Goal: Transaction & Acquisition: Purchase product/service

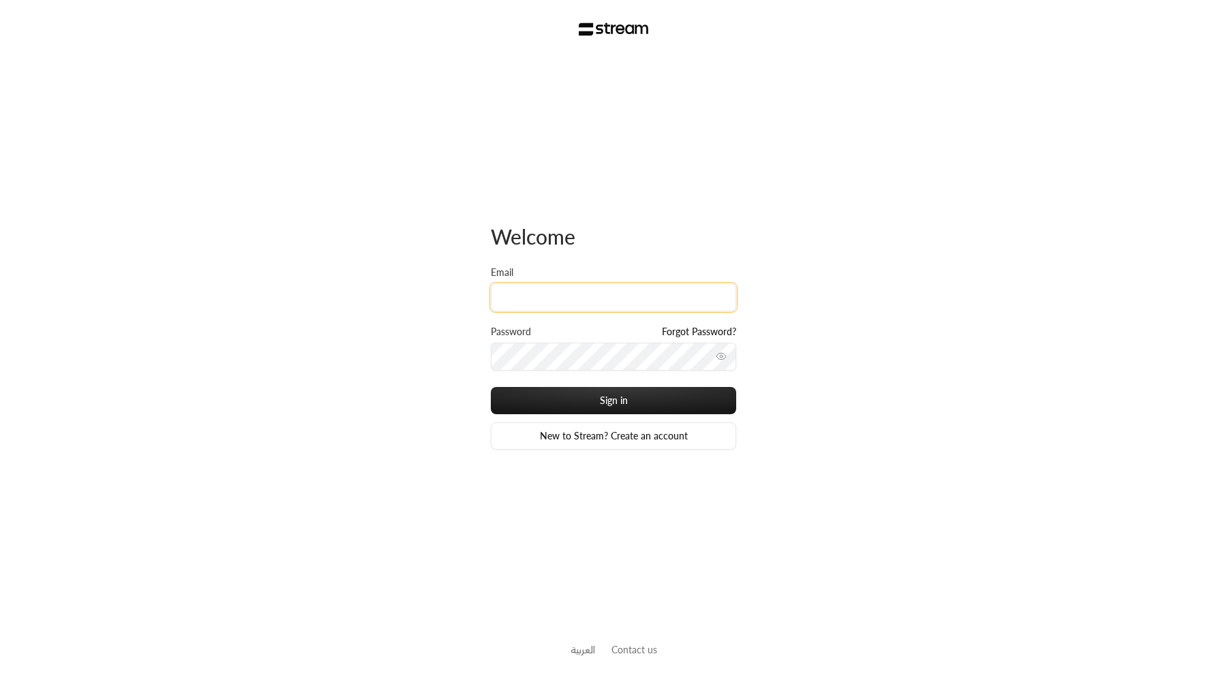
type input "[EMAIL_ADDRESS][DOMAIN_NAME]"
click at [491, 387] on button "Sign in" at bounding box center [613, 400] width 245 height 27
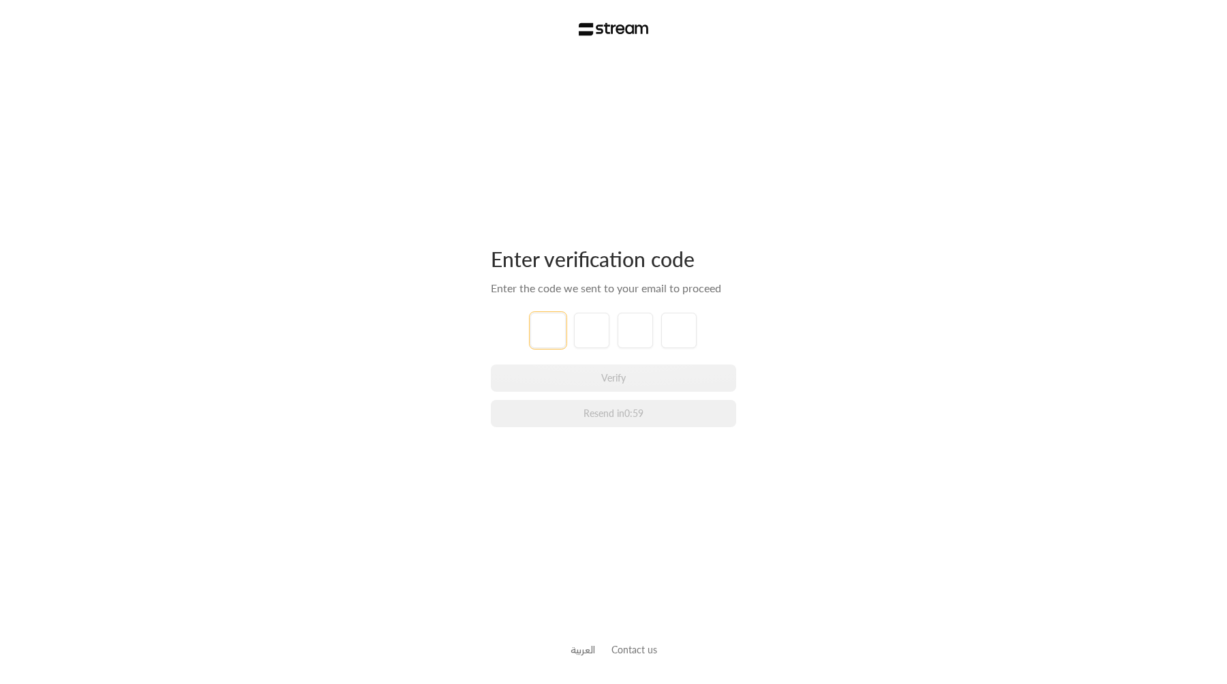
click at [560, 333] on input "tel" at bounding box center [547, 330] width 35 height 35
type input "1"
type input "2"
type input "3"
type input "4"
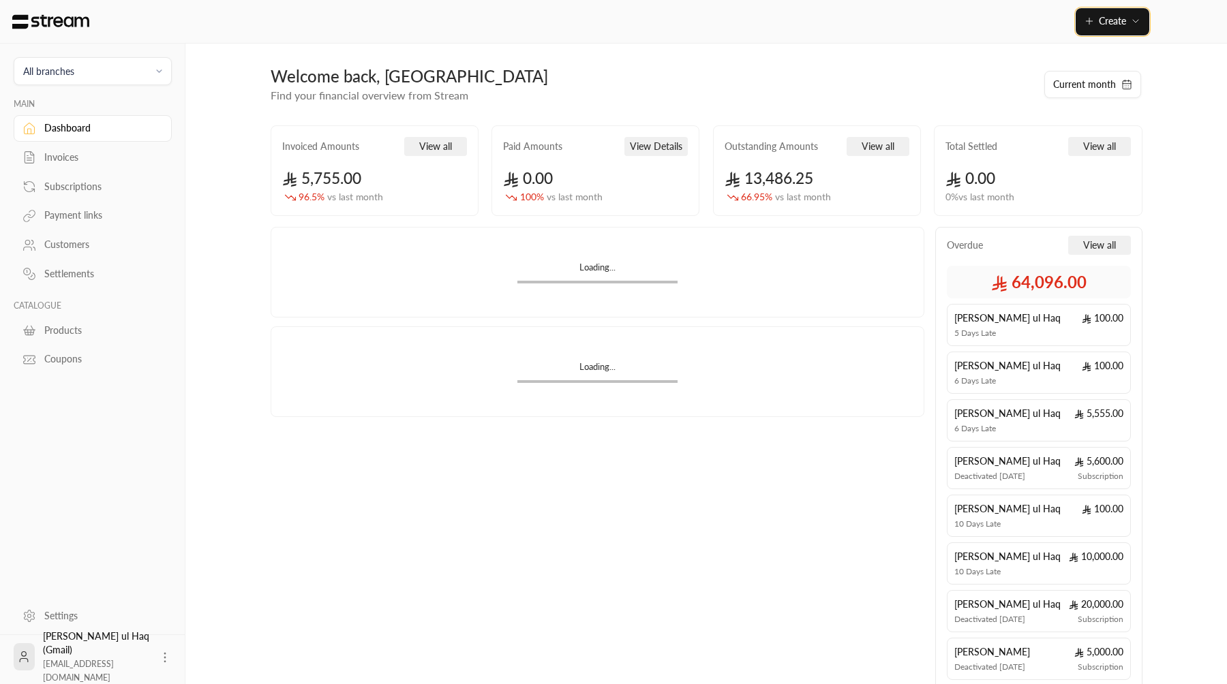
click at [1080, 28] on button "Create" at bounding box center [1112, 21] width 74 height 27
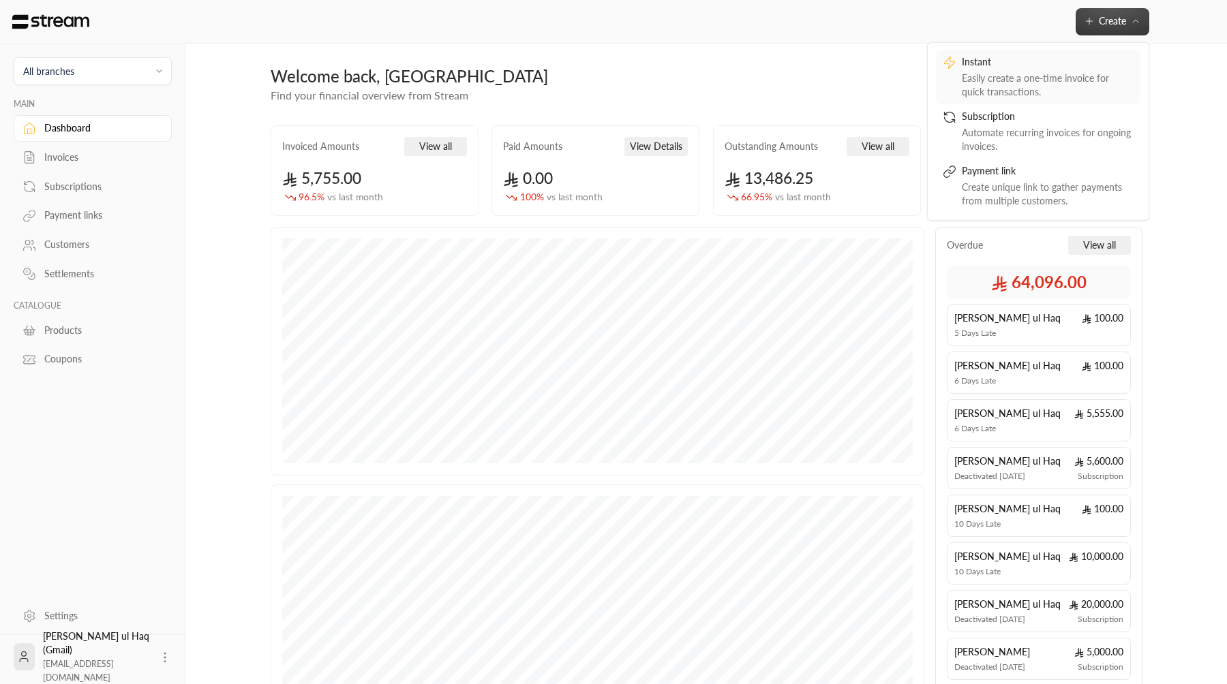
click at [1024, 65] on div "Instant" at bounding box center [1048, 63] width 172 height 16
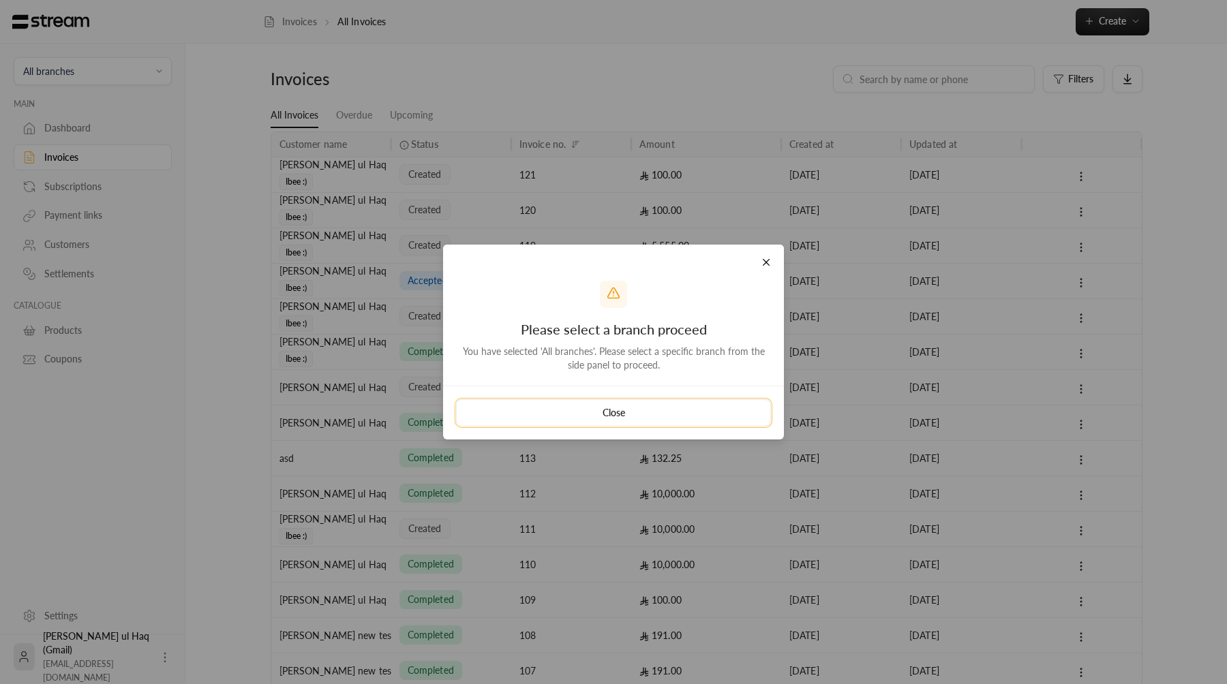
click at [672, 423] on button "Close" at bounding box center [613, 412] width 315 height 27
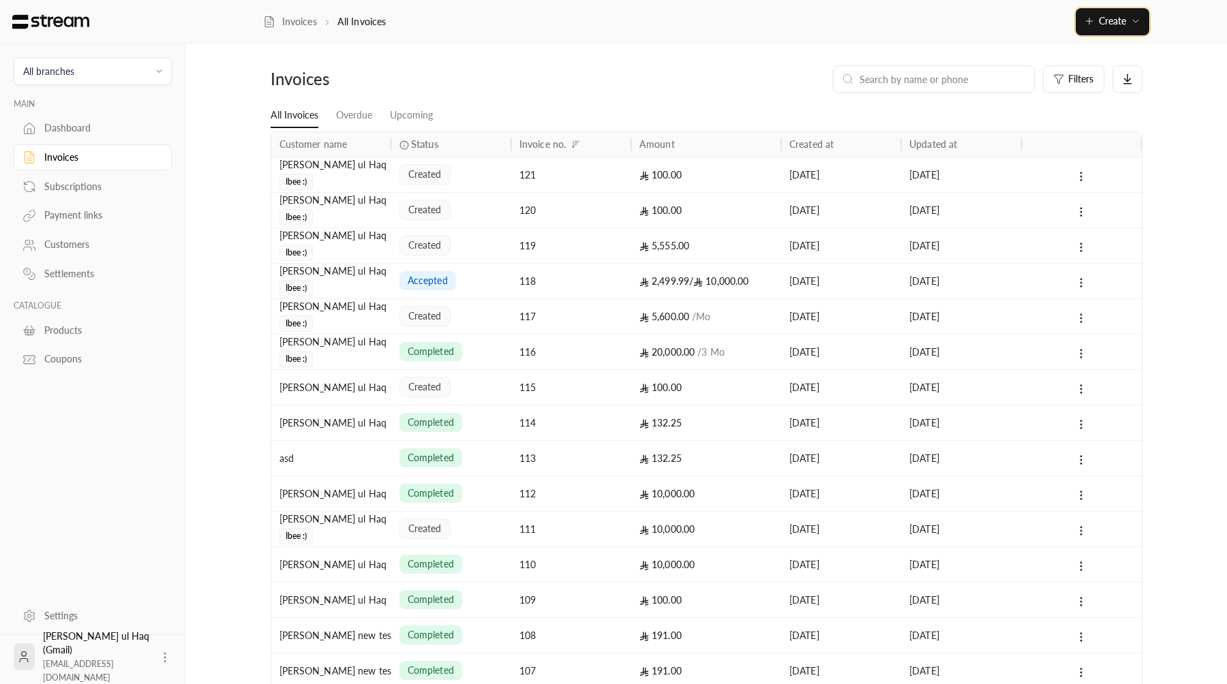
click at [1086, 16] on icon "button" at bounding box center [1089, 21] width 11 height 11
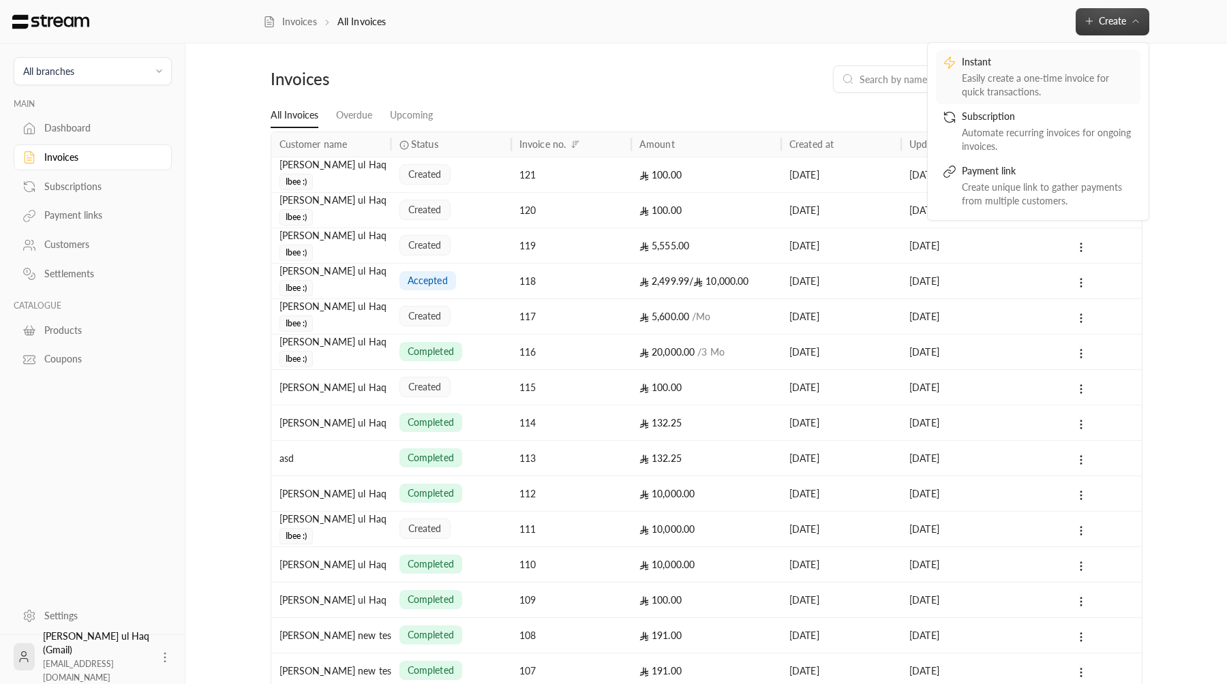
click at [1049, 55] on div "Instant" at bounding box center [1048, 63] width 172 height 16
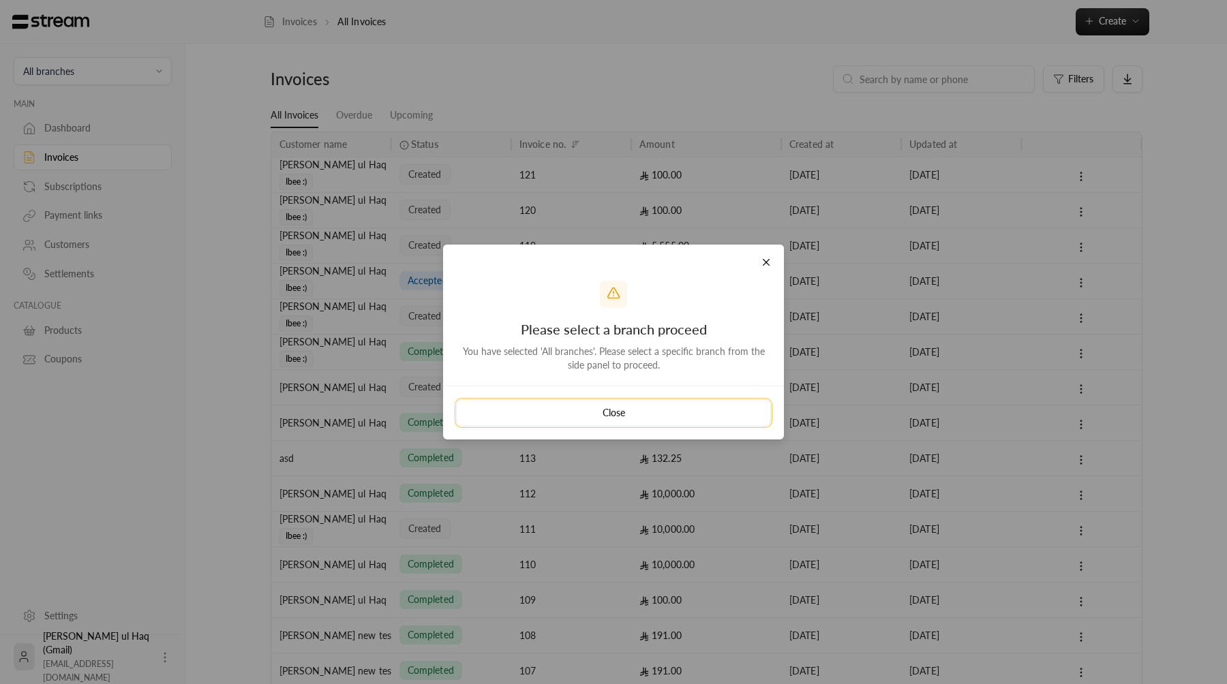
click at [661, 410] on button "Close" at bounding box center [613, 412] width 315 height 27
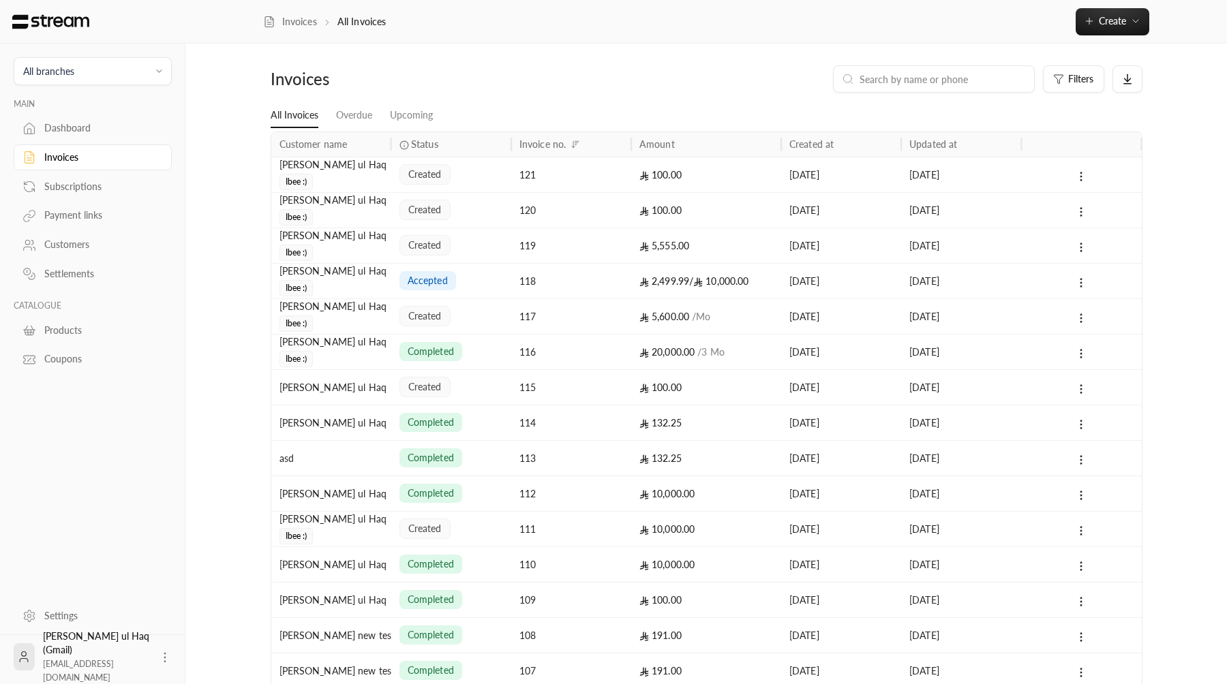
click at [140, 82] on button "All branches" at bounding box center [93, 71] width 158 height 28
click at [136, 129] on li "Main Branch" at bounding box center [92, 134] width 140 height 27
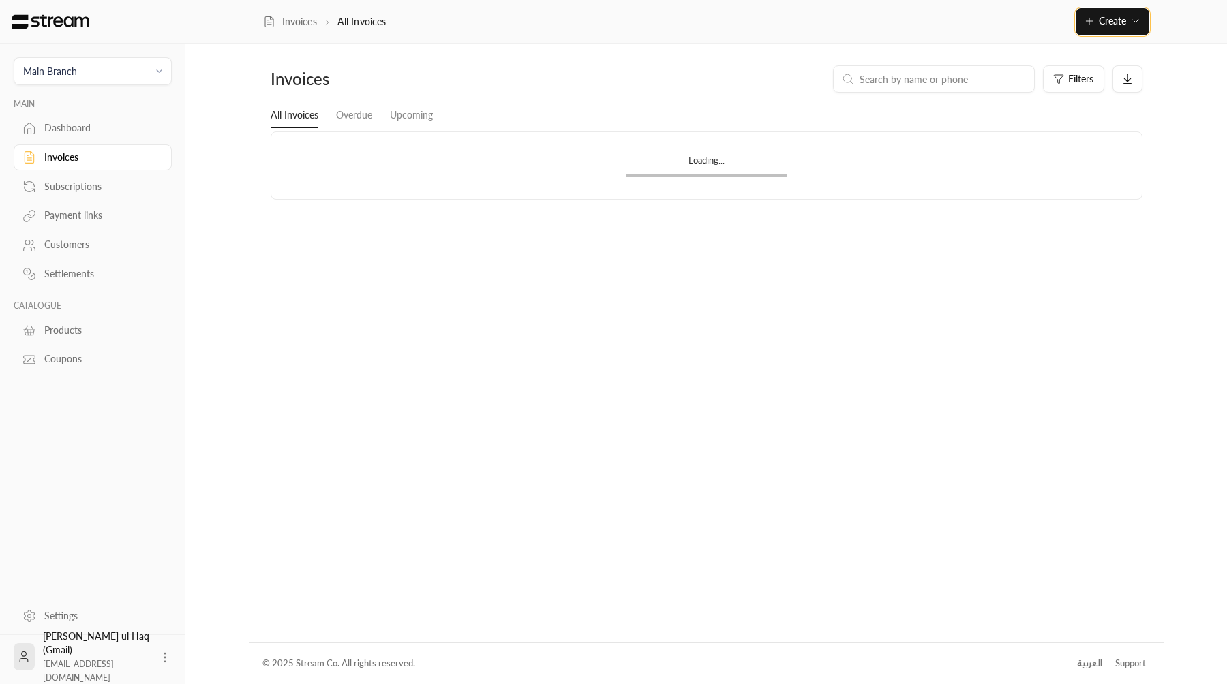
click at [1112, 19] on span "Create" at bounding box center [1112, 21] width 27 height 12
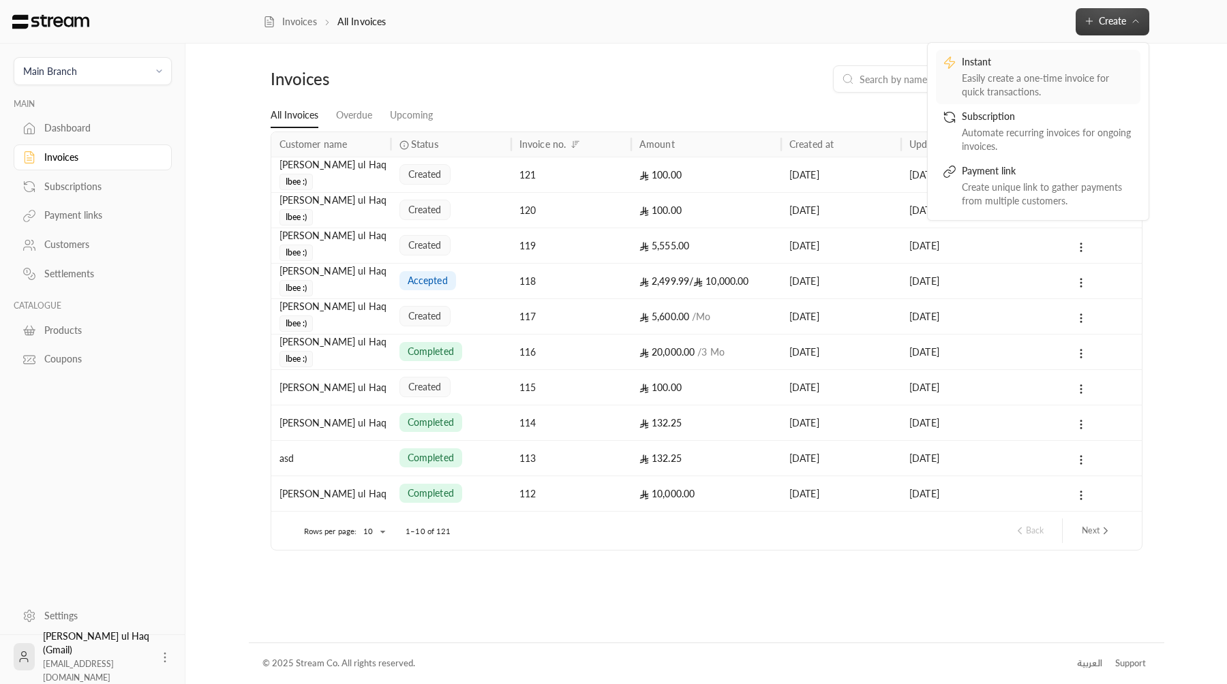
click at [1082, 67] on div "Instant" at bounding box center [1048, 63] width 172 height 16
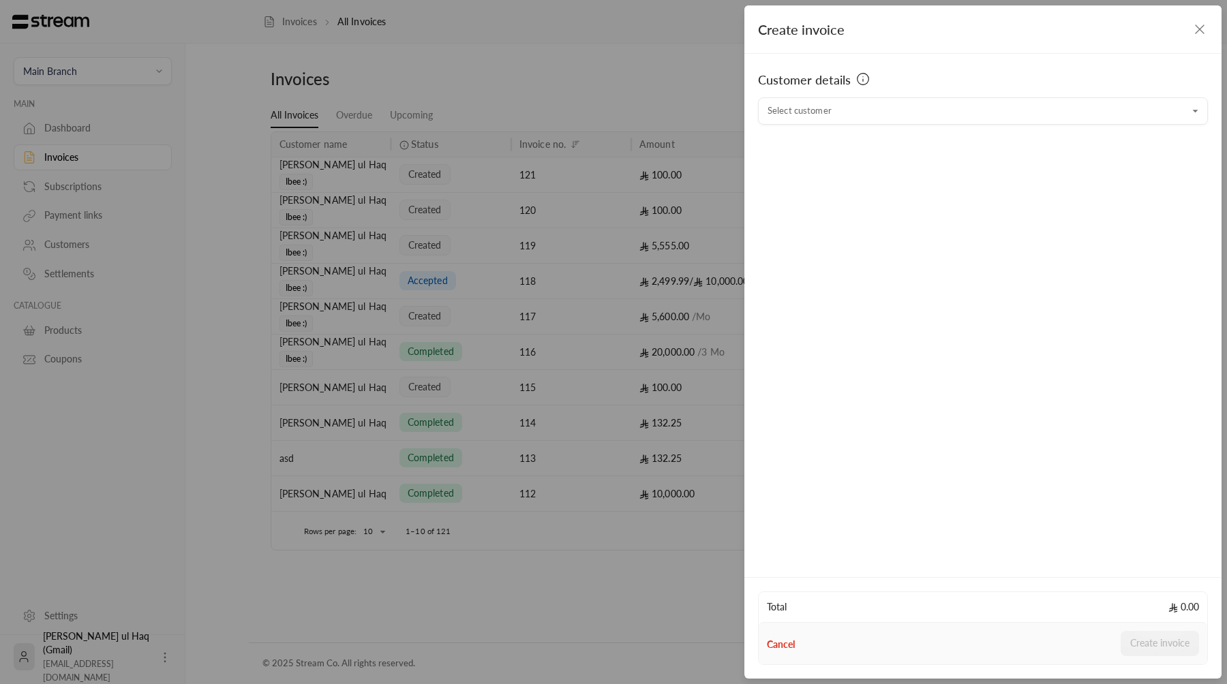
click at [632, 192] on div "Create invoice Customer details Select customer Select customer Total 0.00 Canc…" at bounding box center [613, 342] width 1227 height 684
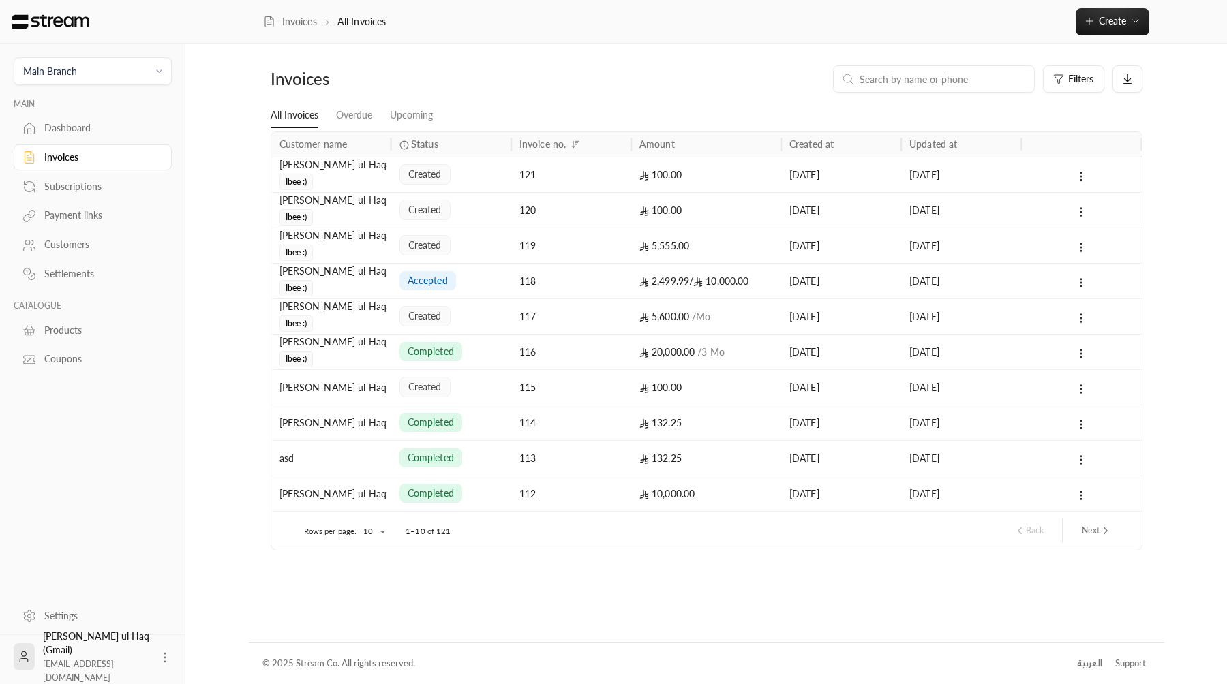
click at [709, 170] on div "100.00" at bounding box center [706, 174] width 134 height 35
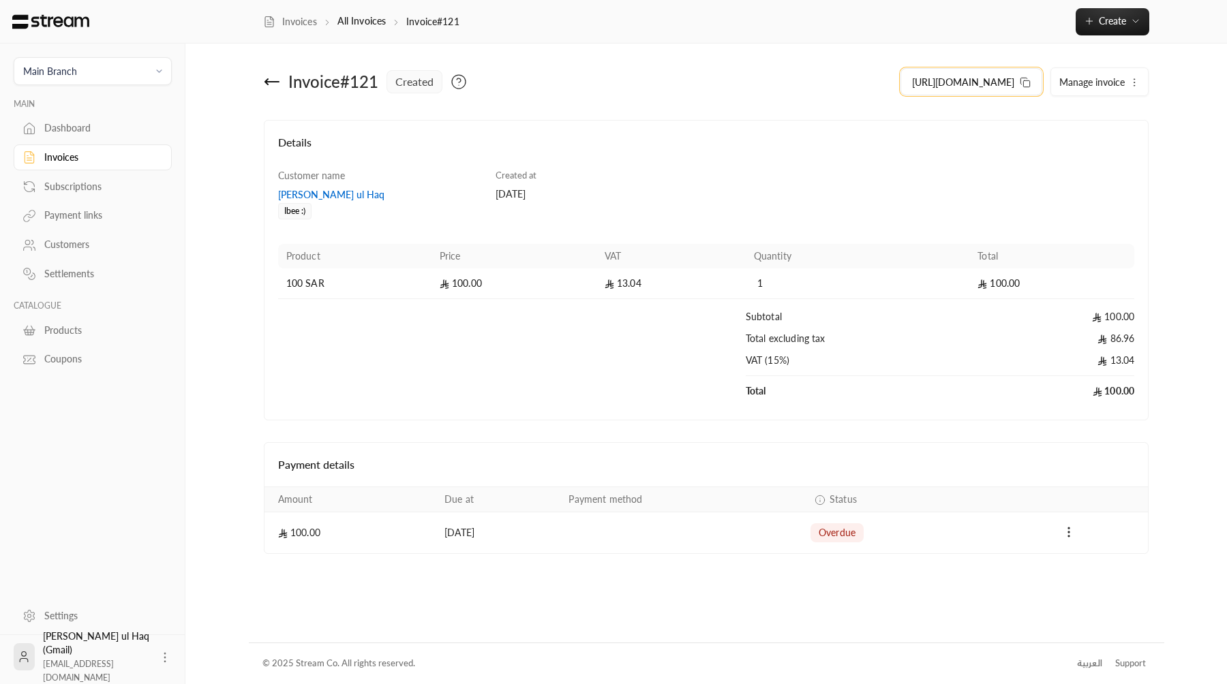
click at [1001, 84] on span "[URL][DOMAIN_NAME]" at bounding box center [963, 82] width 102 height 14
click at [977, 87] on span "[URL][DOMAIN_NAME]" at bounding box center [963, 82] width 102 height 14
